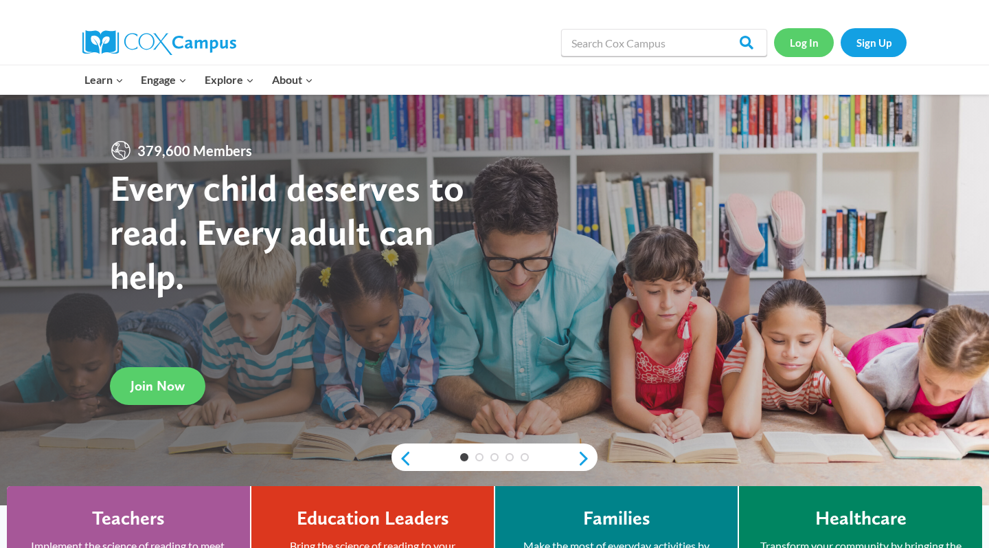
click at [807, 47] on link "Log In" at bounding box center [804, 42] width 60 height 28
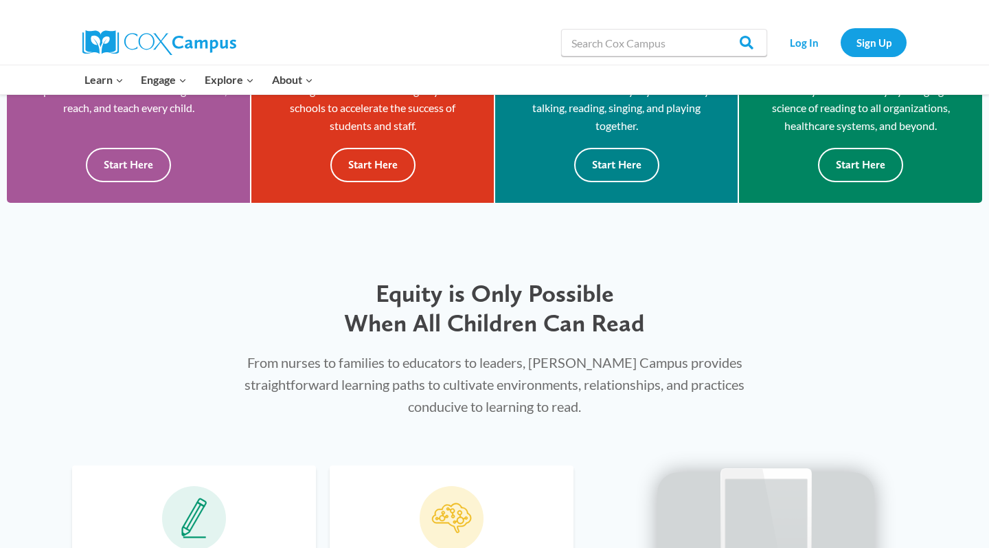
scroll to position [458, 0]
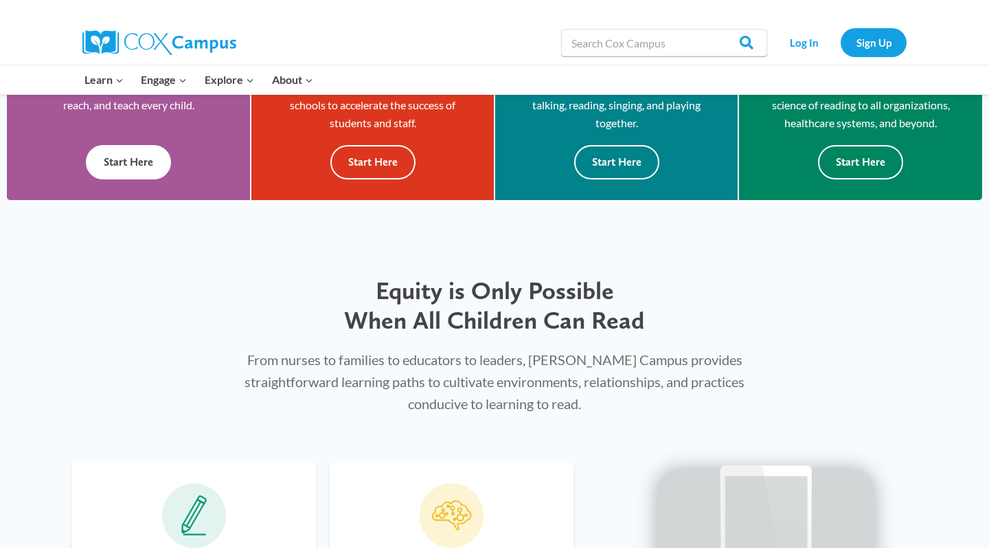
click at [153, 155] on button "Start Here" at bounding box center [128, 162] width 85 height 34
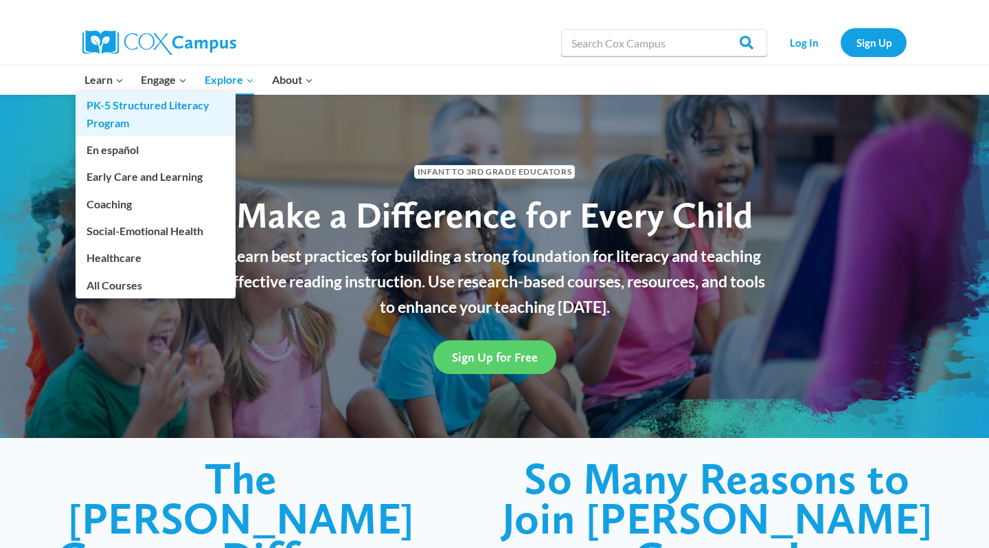
click at [124, 104] on link "PK-5 Structured Literacy Program" at bounding box center [156, 114] width 160 height 44
